Goal: Transaction & Acquisition: Purchase product/service

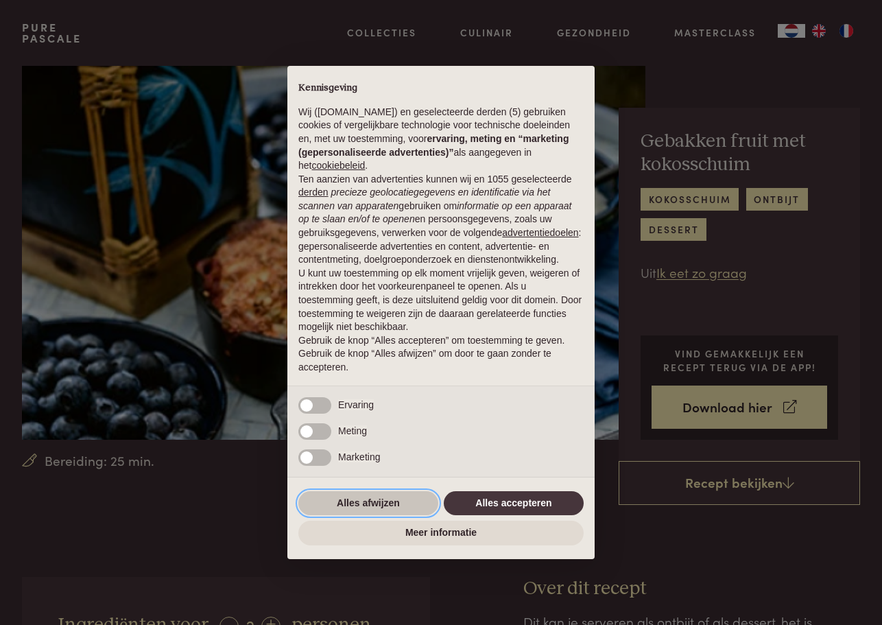
click at [364, 509] on button "Alles afwijzen" at bounding box center [368, 503] width 140 height 25
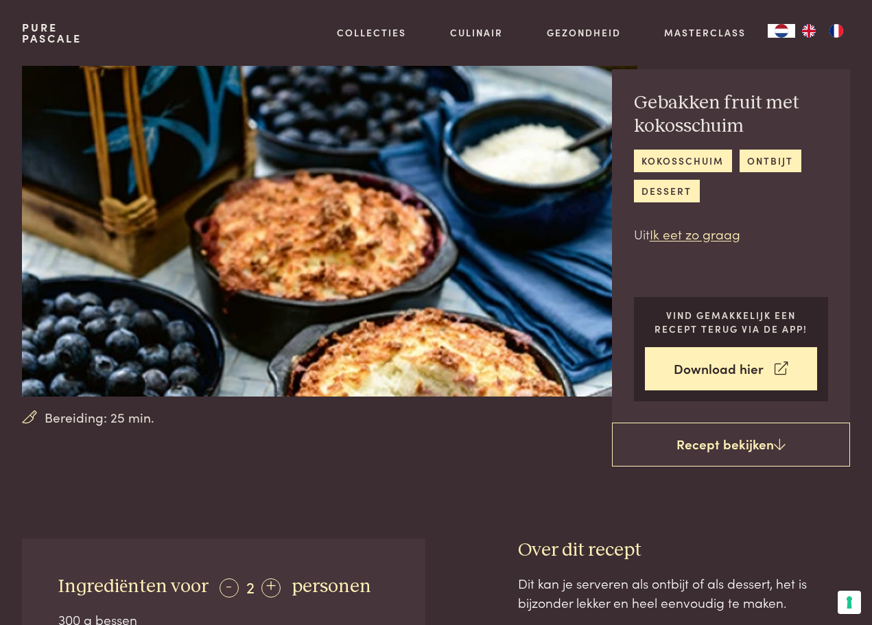
scroll to position [53, 0]
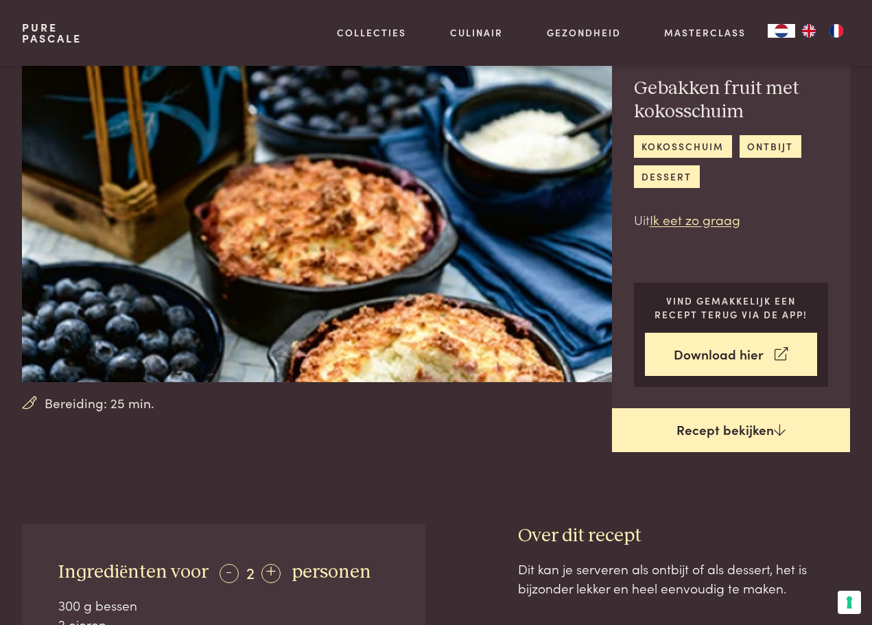
click at [778, 425] on icon at bounding box center [780, 429] width 12 height 13
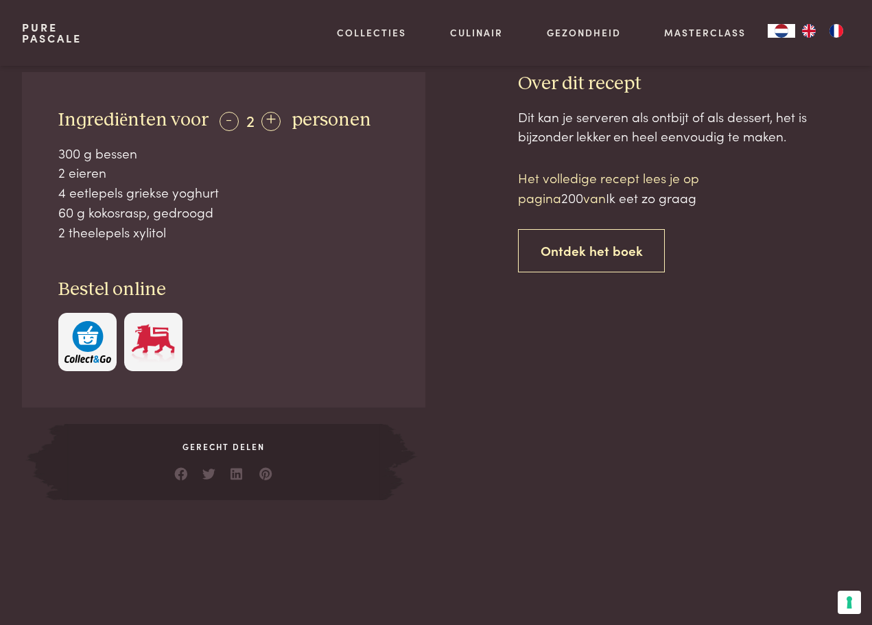
scroll to position [493, 0]
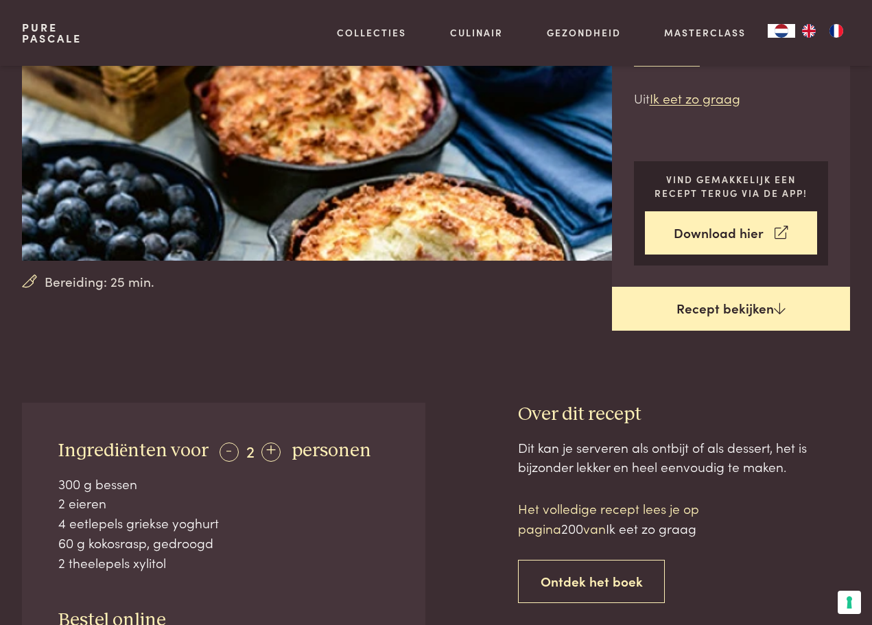
click at [762, 312] on link "Recept bekijken" at bounding box center [731, 309] width 238 height 44
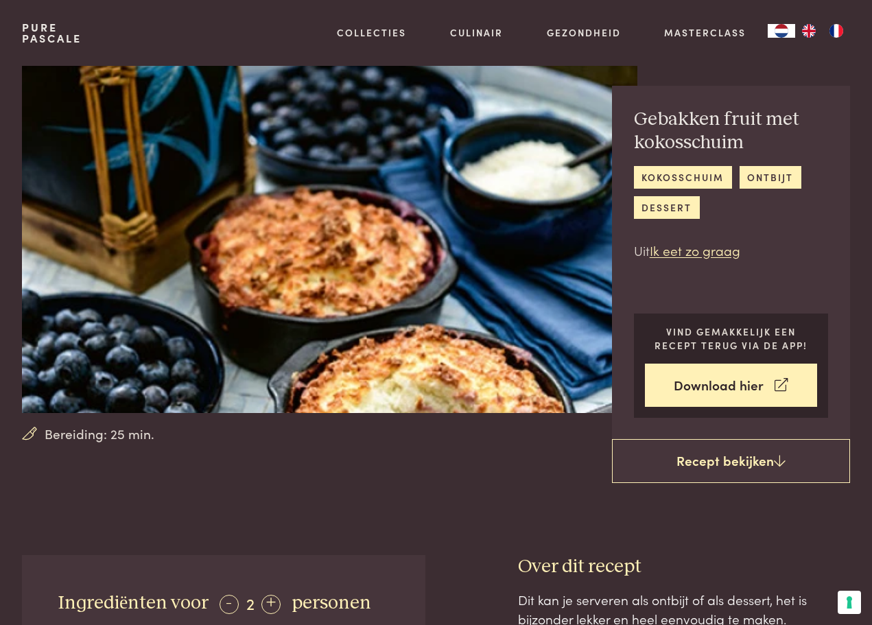
scroll to position [0, 0]
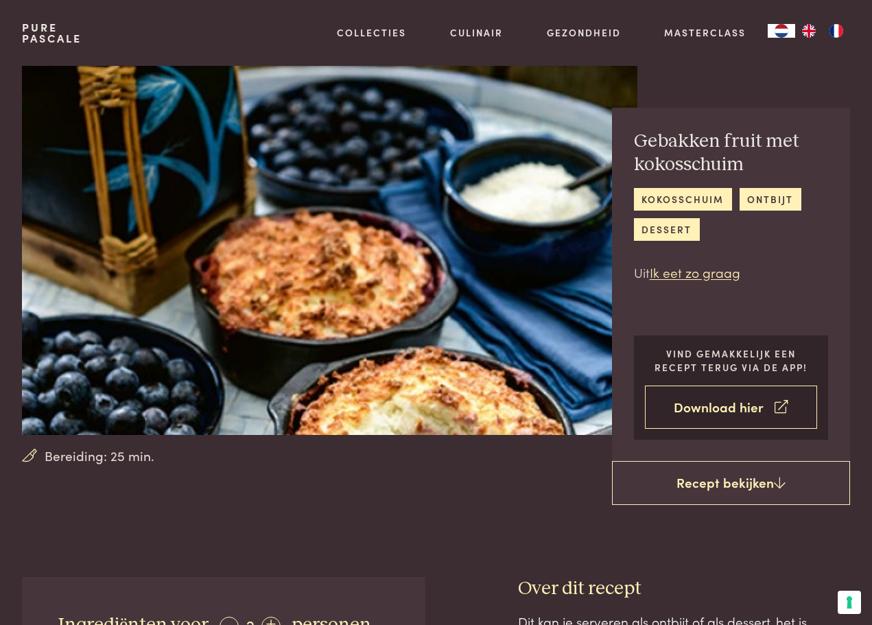
click at [726, 403] on link "Download hier" at bounding box center [731, 407] width 173 height 43
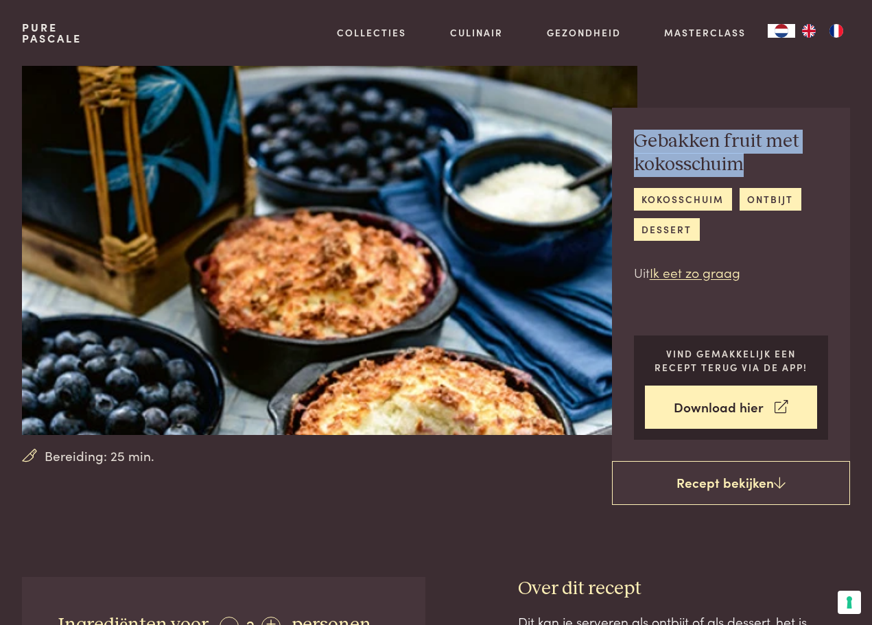
drag, startPoint x: 741, startPoint y: 168, endPoint x: 636, endPoint y: 145, distance: 107.4
click at [636, 145] on h2 "Gebakken fruit met kokosschuim" at bounding box center [731, 153] width 195 height 47
copy h2 "Gebakken fruit met kokosschuim"
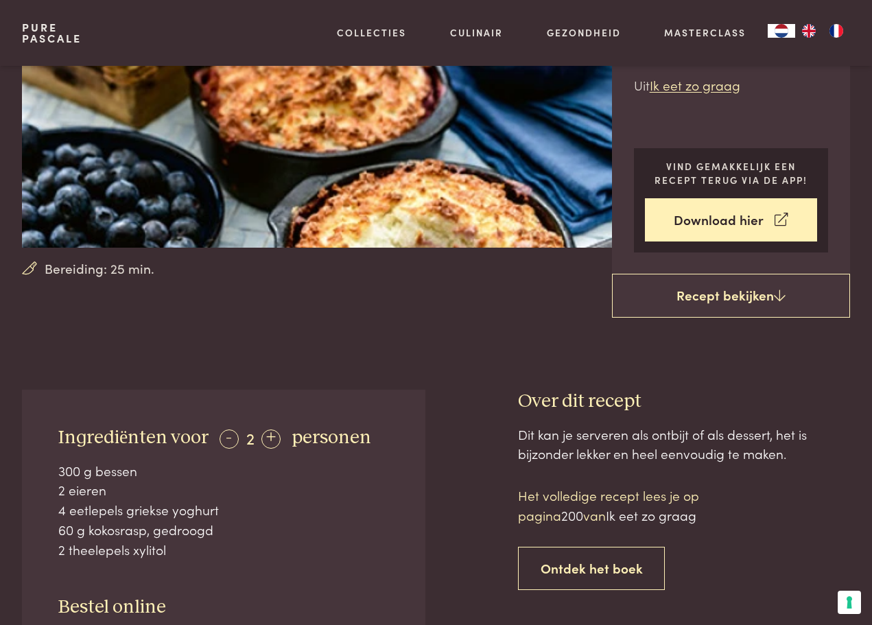
scroll to position [345, 0]
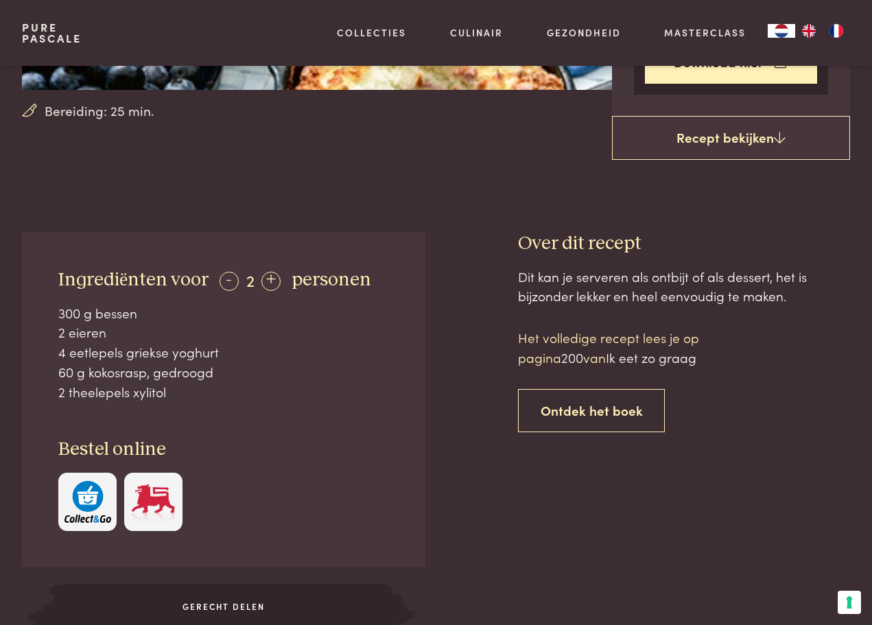
scroll to position [577, 0]
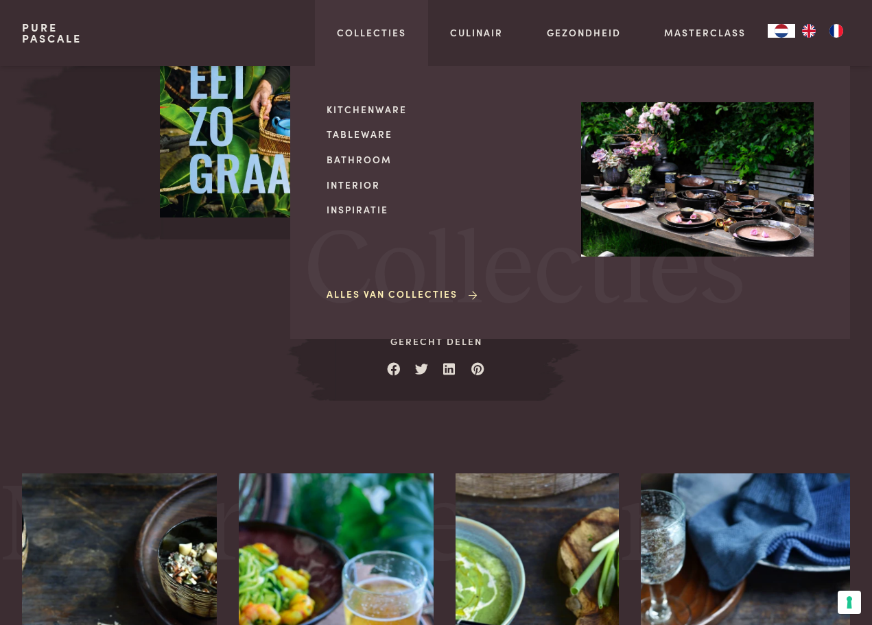
scroll to position [1313, 0]
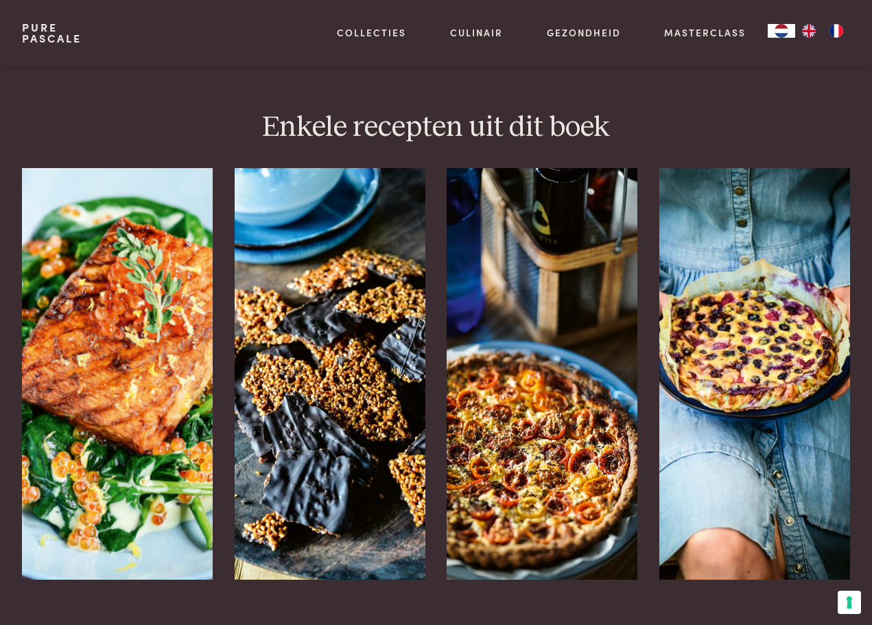
scroll to position [1606, 0]
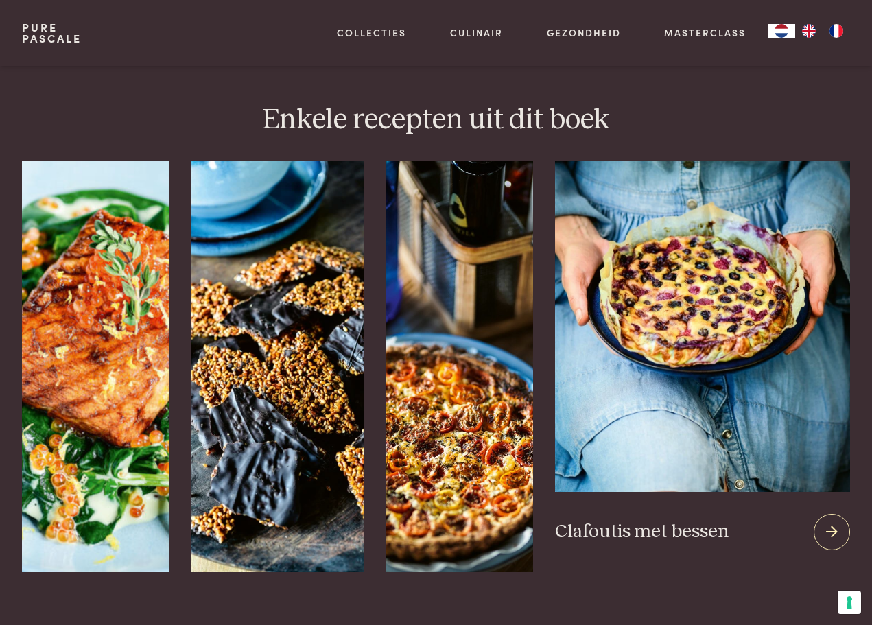
click at [725, 292] on img at bounding box center [702, 326] width 295 height 331
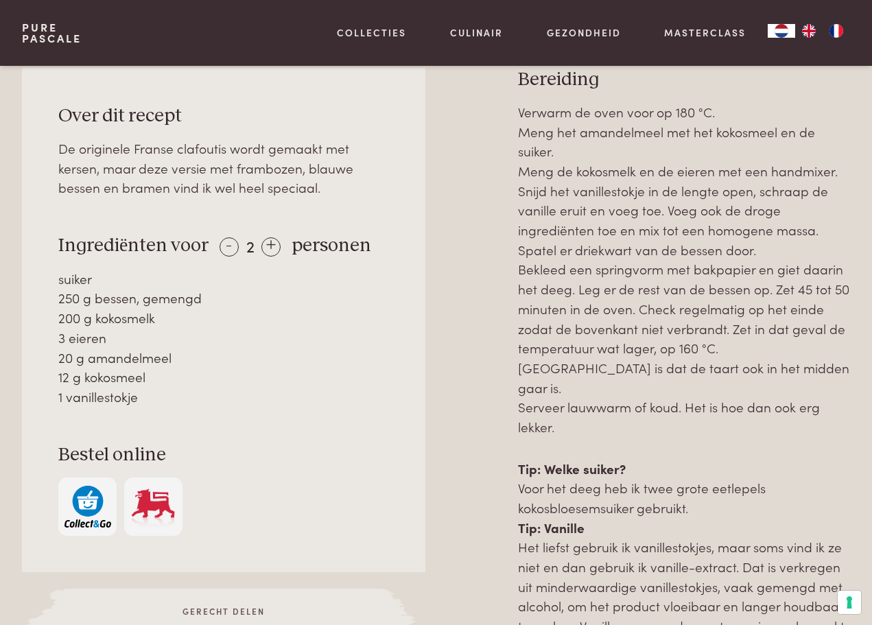
scroll to position [544, 0]
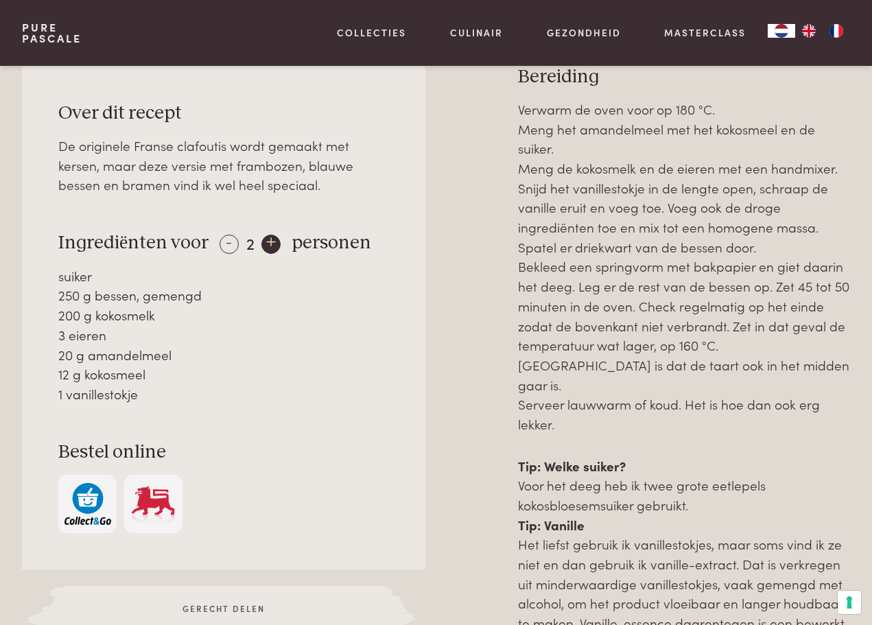
click at [270, 244] on div "+" at bounding box center [270, 244] width 19 height 19
click at [220, 244] on div "-" at bounding box center [229, 244] width 19 height 19
click at [220, 243] on div "-" at bounding box center [229, 244] width 19 height 19
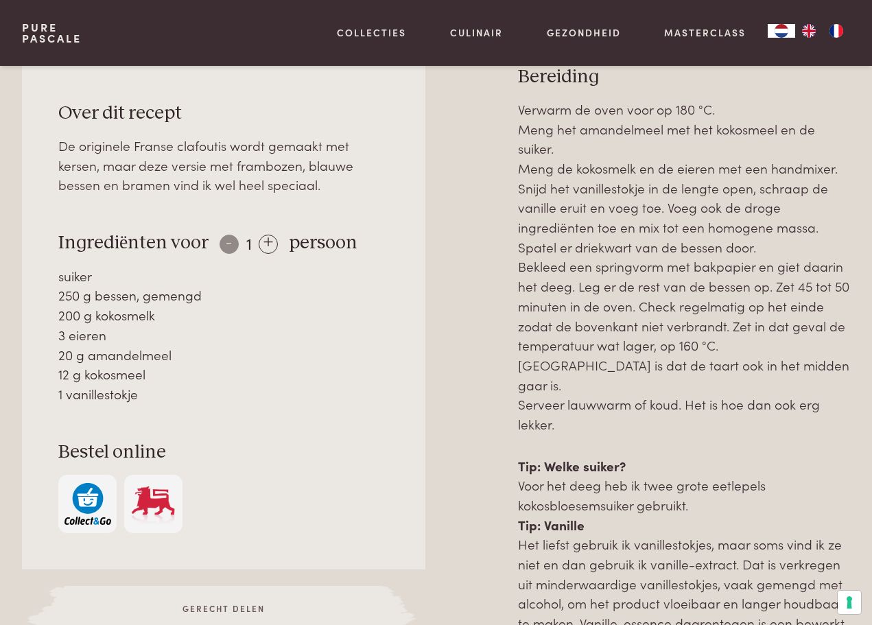
click at [220, 243] on div "- 1 +" at bounding box center [249, 243] width 58 height 20
click at [261, 243] on div "+" at bounding box center [268, 244] width 19 height 19
click at [264, 243] on div "+" at bounding box center [270, 244] width 19 height 19
click at [264, 243] on div "+" at bounding box center [271, 244] width 19 height 19
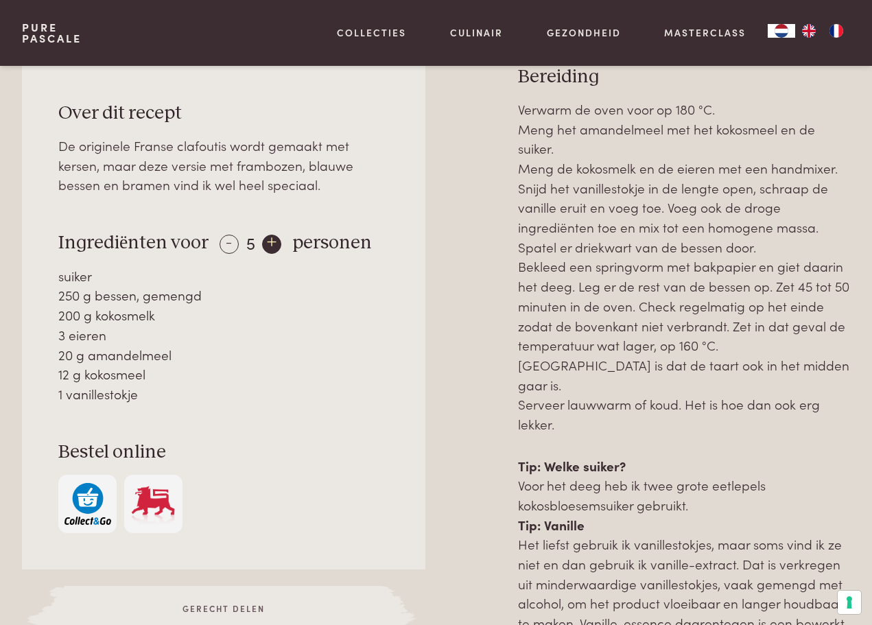
click at [264, 243] on div "+" at bounding box center [271, 244] width 19 height 19
click at [264, 243] on div "+" at bounding box center [272, 244] width 19 height 19
click at [264, 243] on div "+" at bounding box center [270, 244] width 19 height 19
click at [264, 243] on div "+" at bounding box center [272, 244] width 19 height 19
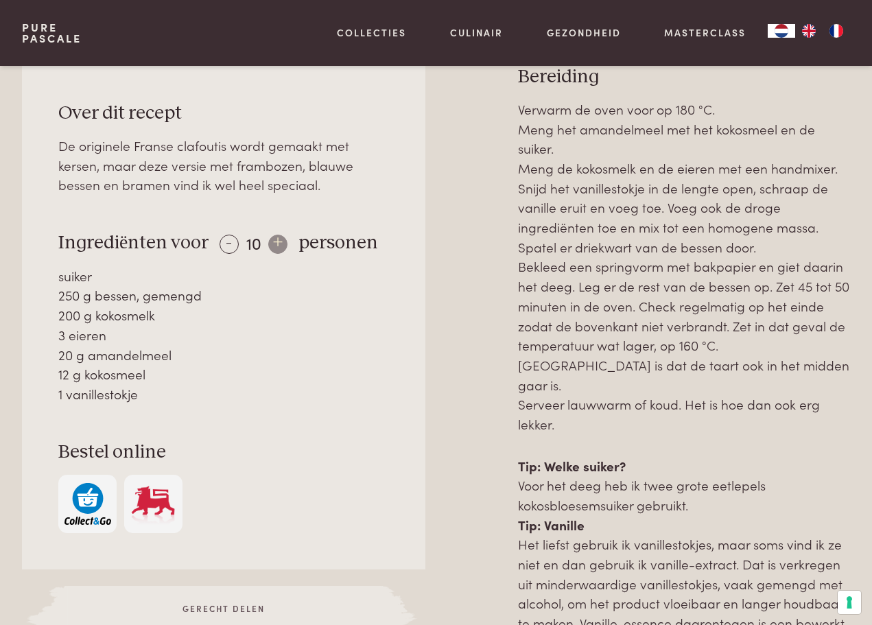
click at [264, 243] on div "- 10 +" at bounding box center [254, 243] width 68 height 20
click at [271, 243] on div "- 10 +" at bounding box center [254, 243] width 68 height 20
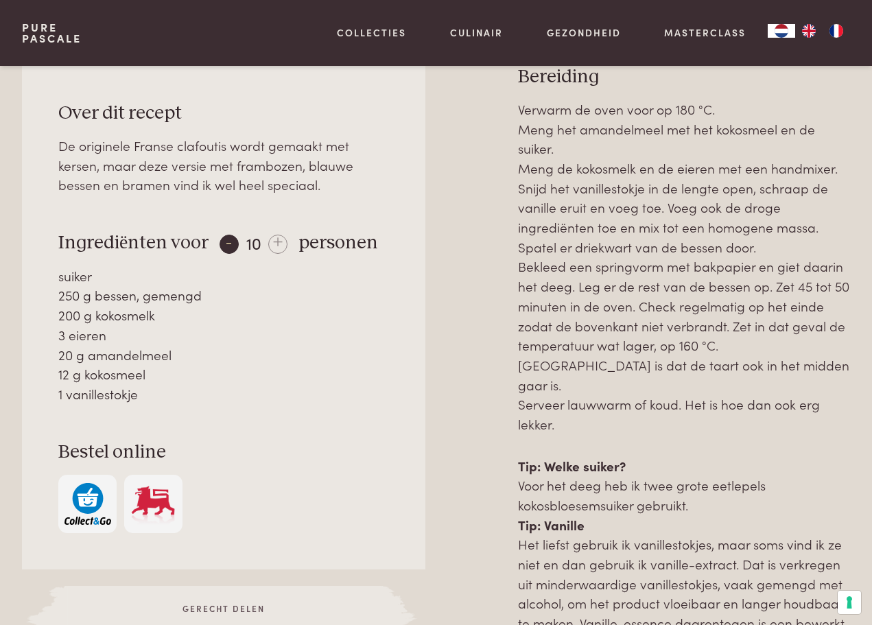
click at [224, 244] on div "-" at bounding box center [229, 244] width 19 height 19
click at [225, 244] on div "-" at bounding box center [229, 244] width 19 height 19
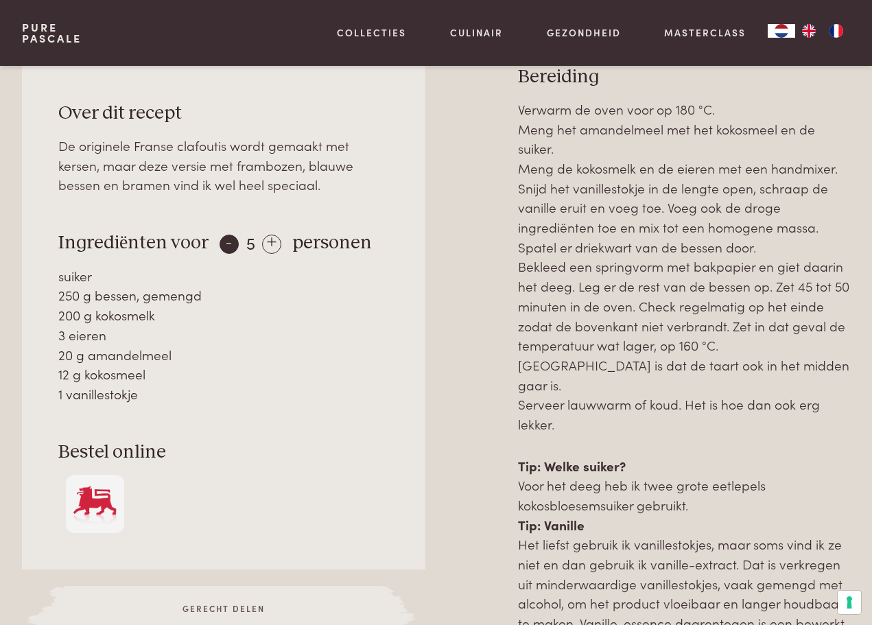
click at [225, 244] on div "-" at bounding box center [229, 244] width 19 height 19
click at [225, 244] on div "- 1 +" at bounding box center [249, 243] width 58 height 20
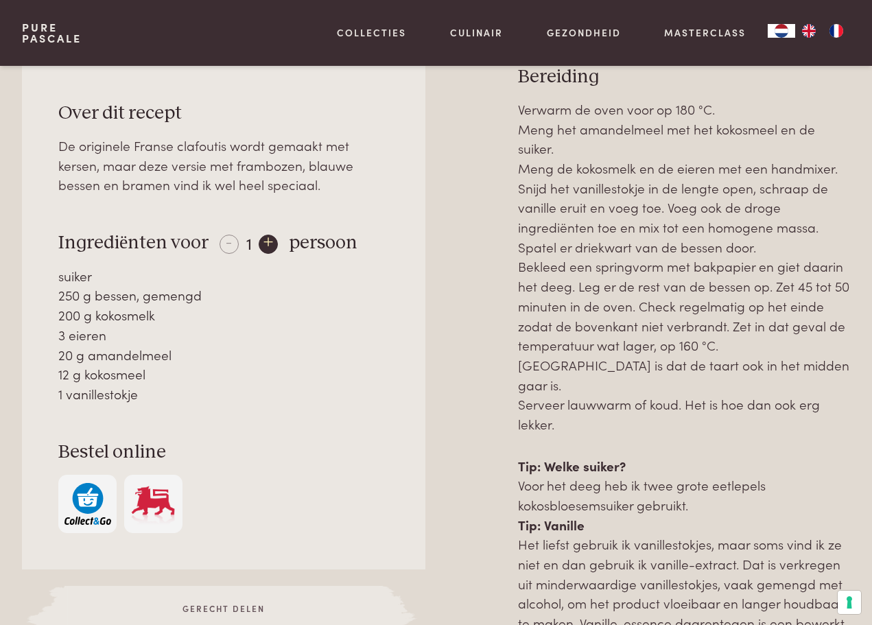
click at [266, 244] on div "+" at bounding box center [268, 244] width 19 height 19
click at [266, 244] on div "+" at bounding box center [270, 244] width 19 height 19
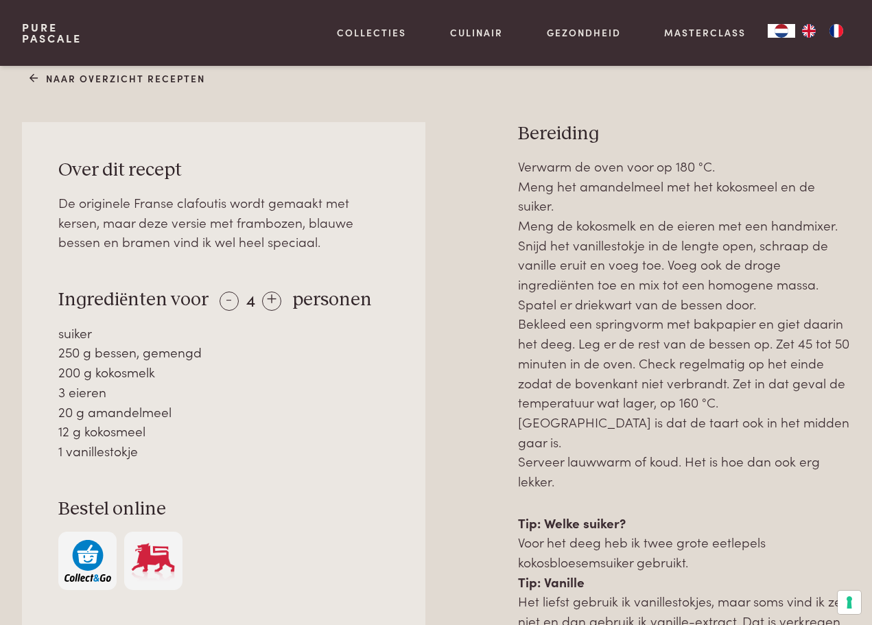
scroll to position [490, 0]
